Goal: Check status: Verify the current state of an ongoing process or item

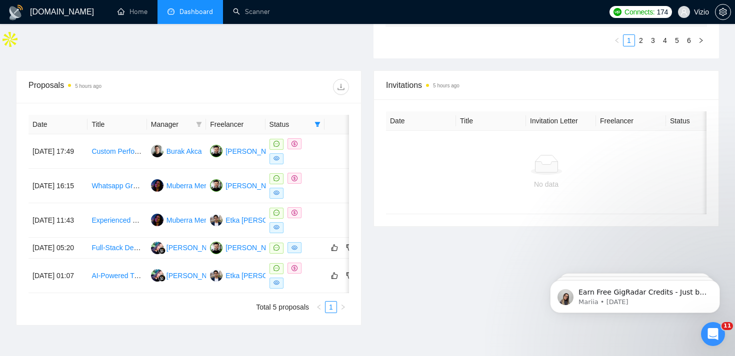
scroll to position [340, 0]
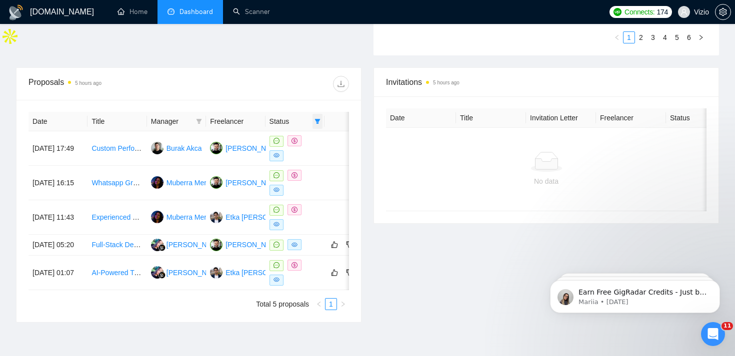
click at [321, 122] on span at bounding box center [317, 121] width 10 height 15
click at [317, 145] on li "Chat" at bounding box center [292, 141] width 60 height 16
checkbox input "false"
click at [319, 83] on div at bounding box center [269, 84] width 160 height 16
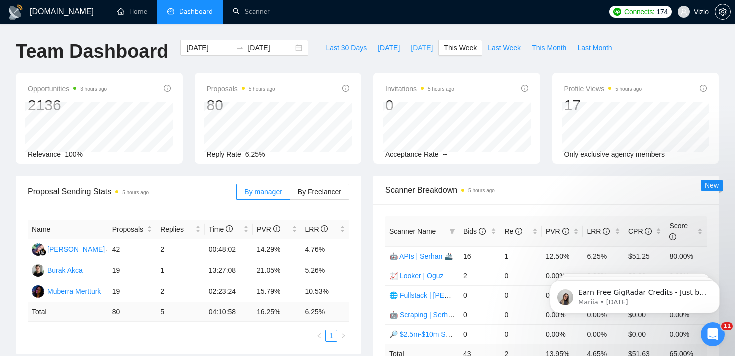
click at [411, 51] on span "[DATE]" at bounding box center [422, 47] width 22 height 11
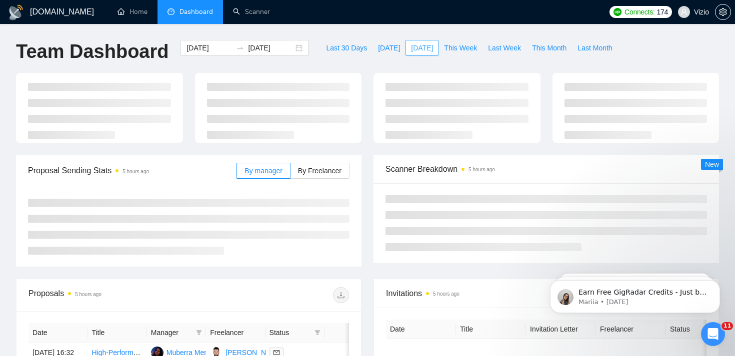
type input "[DATE]"
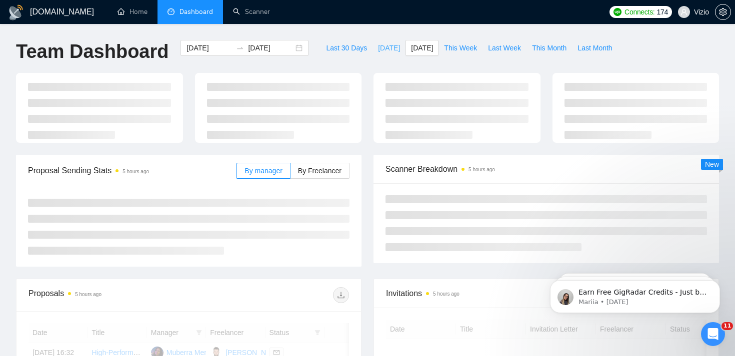
click at [389, 48] on span "[DATE]" at bounding box center [389, 47] width 22 height 11
type input "[DATE]"
click at [389, 29] on div "[DOMAIN_NAME] Home Dashboard Scanner Connects: 174 Vizio Team Dashboard [DATE] …" at bounding box center [367, 344] width 735 height 688
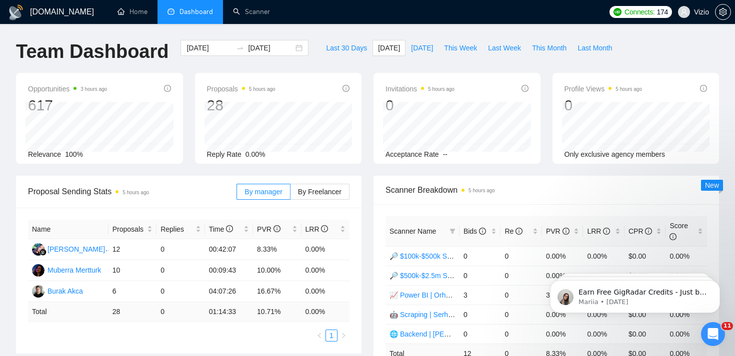
click at [370, 168] on div "Opportunities 3 hours ago 617 Relevance 100% Proposals 5 hours ago 28 Reply Rat…" at bounding box center [367, 124] width 715 height 103
